Goal: Information Seeking & Learning: Learn about a topic

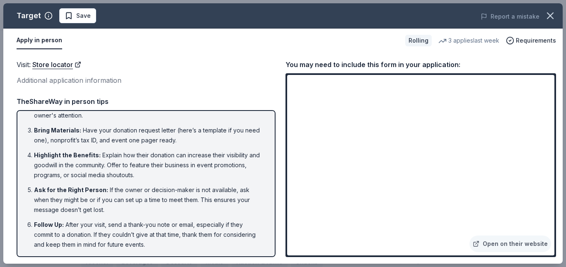
scroll to position [52, 0]
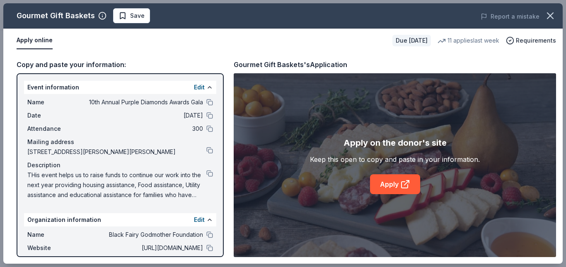
scroll to position [250, 0]
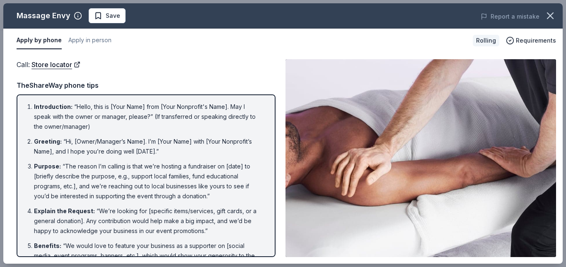
scroll to position [63, 0]
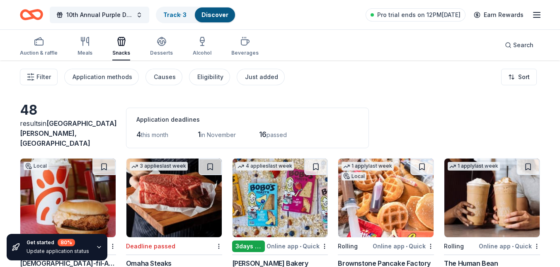
scroll to position [1326, 0]
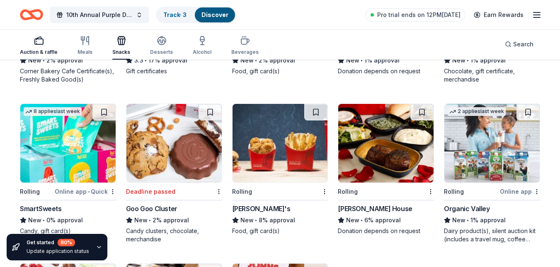
click at [31, 45] on div "button" at bounding box center [39, 41] width 38 height 10
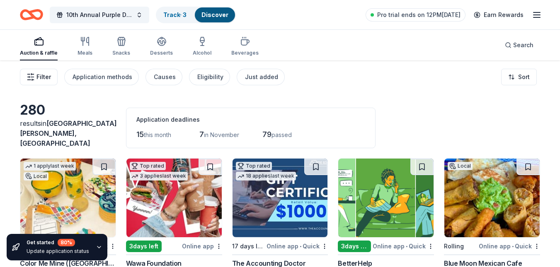
click at [41, 77] on span "Filter" at bounding box center [43, 77] width 14 height 10
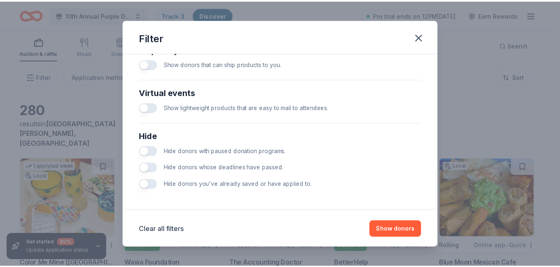
scroll to position [387, 0]
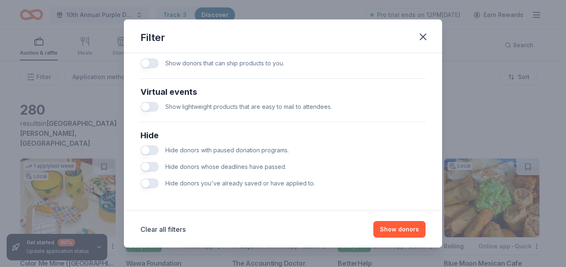
click at [147, 150] on button "button" at bounding box center [149, 150] width 18 height 10
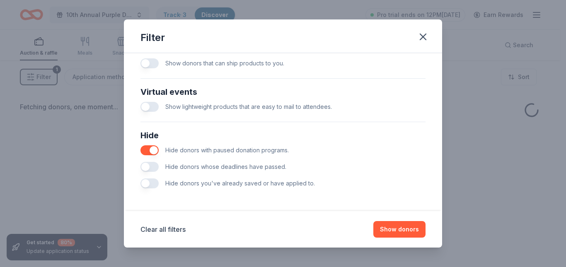
click at [147, 169] on button "button" at bounding box center [149, 167] width 18 height 10
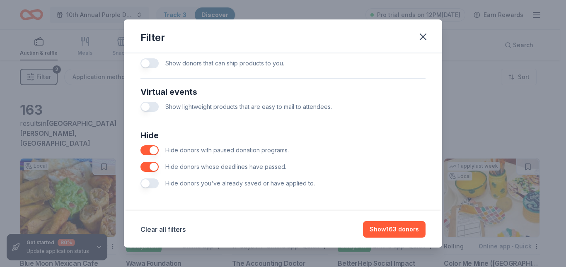
click at [148, 182] on button "button" at bounding box center [149, 184] width 18 height 10
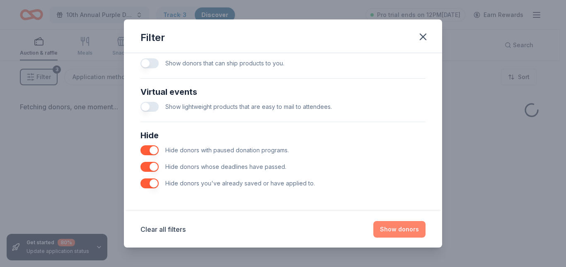
click at [394, 225] on button "Show donors" at bounding box center [399, 229] width 52 height 17
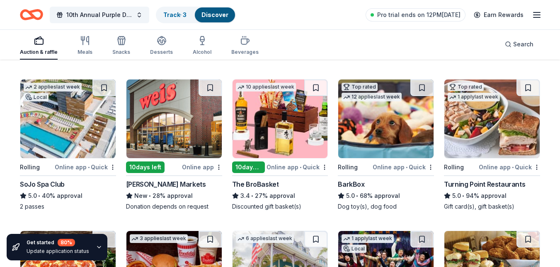
scroll to position [703, 0]
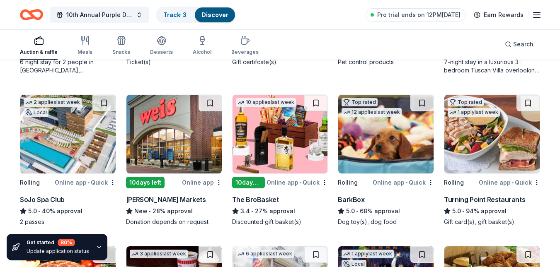
click at [260, 195] on div "The BroBasket" at bounding box center [255, 200] width 47 height 10
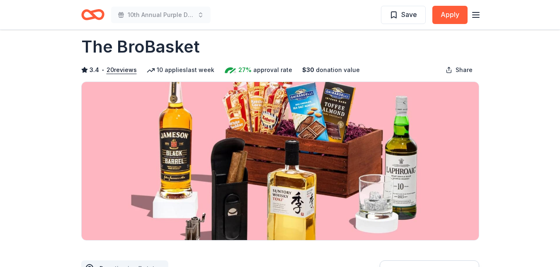
scroll to position [11, 0]
